Goal: Transaction & Acquisition: Purchase product/service

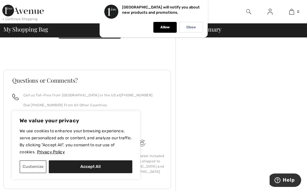
scroll to position [52, 0]
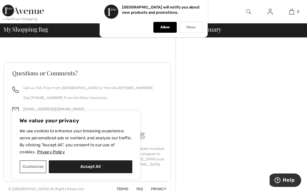
click at [193, 29] on p "Close" at bounding box center [190, 27] width 9 height 4
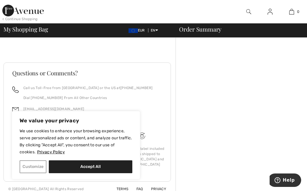
click at [36, 164] on button "Customize" at bounding box center [33, 166] width 27 height 13
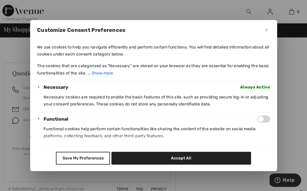
click at [263, 29] on button "Close" at bounding box center [266, 30] width 7 height 7
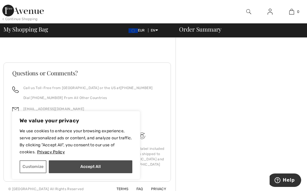
click at [82, 169] on button "Accept All" at bounding box center [90, 166] width 83 height 13
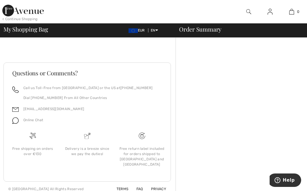
checkbox input "true"
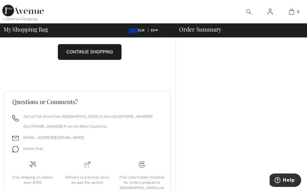
scroll to position [0, 0]
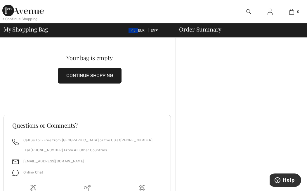
click at [101, 74] on button "CONTINUE SHOPPING" at bounding box center [90, 76] width 64 height 16
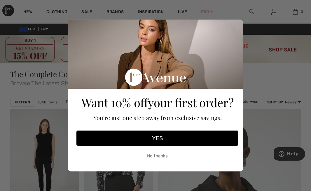
click at [239, 22] on circle "Close dialog" at bounding box center [239, 24] width 6 height 6
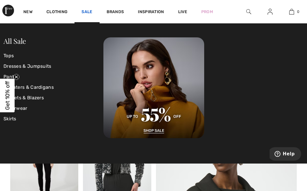
click at [85, 10] on link "Sale" at bounding box center [86, 12] width 11 height 6
